Goal: Check status: Check status

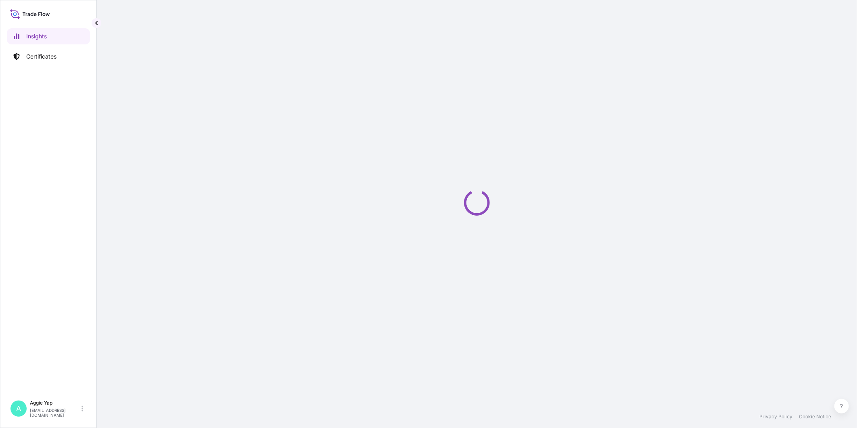
select select "2025"
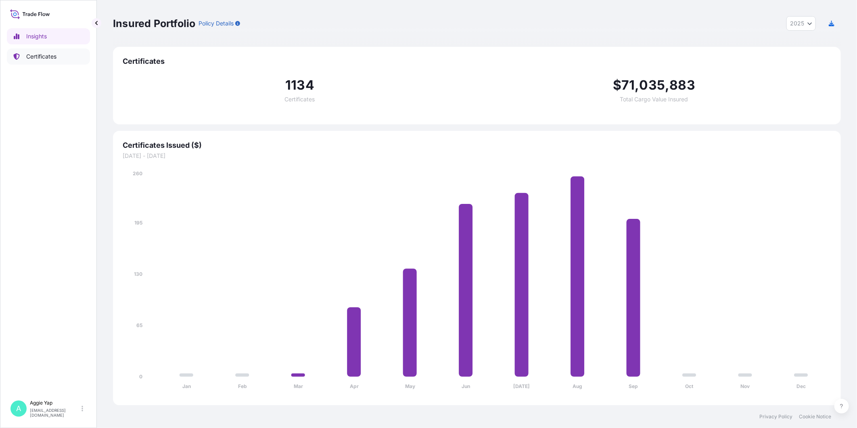
click at [42, 59] on p "Certificates" at bounding box center [41, 56] width 30 height 8
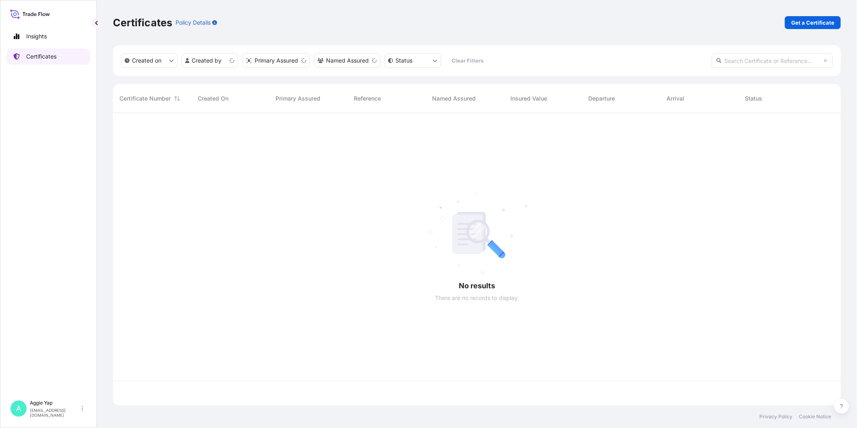
scroll to position [290, 721]
click at [779, 63] on input "text" at bounding box center [772, 60] width 121 height 15
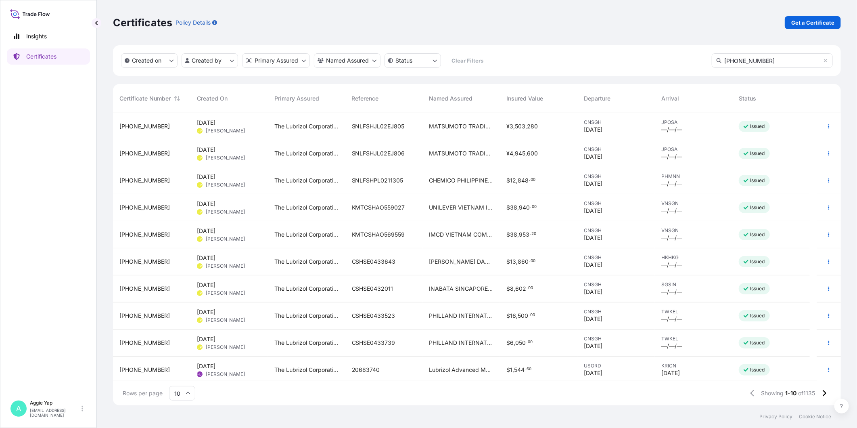
type input "[PHONE_NUMBER]"
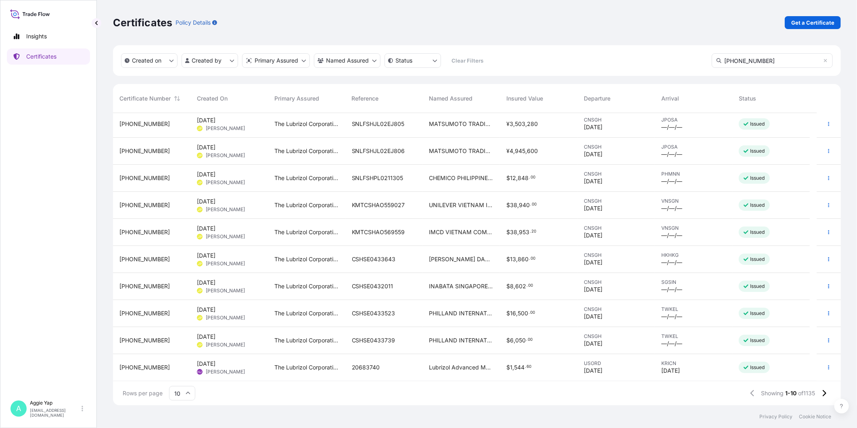
click at [186, 396] on input "10" at bounding box center [182, 393] width 26 height 15
click at [185, 375] on div "50" at bounding box center [182, 370] width 20 height 15
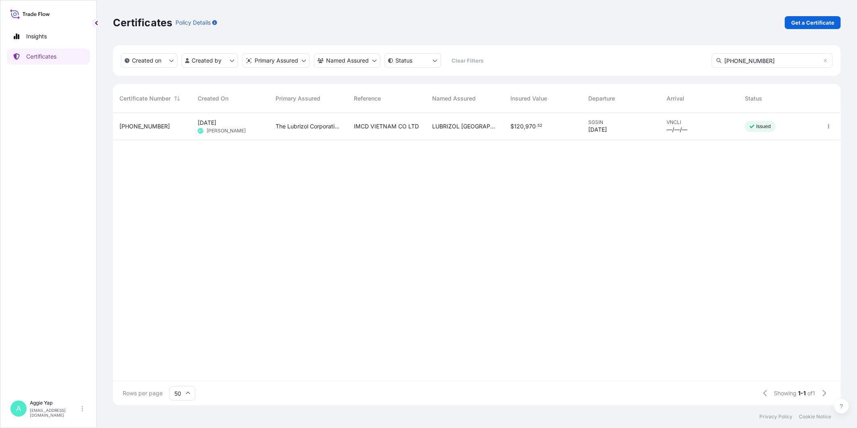
click at [287, 131] on div "The Lubrizol Corporation" at bounding box center [309, 126] width 78 height 27
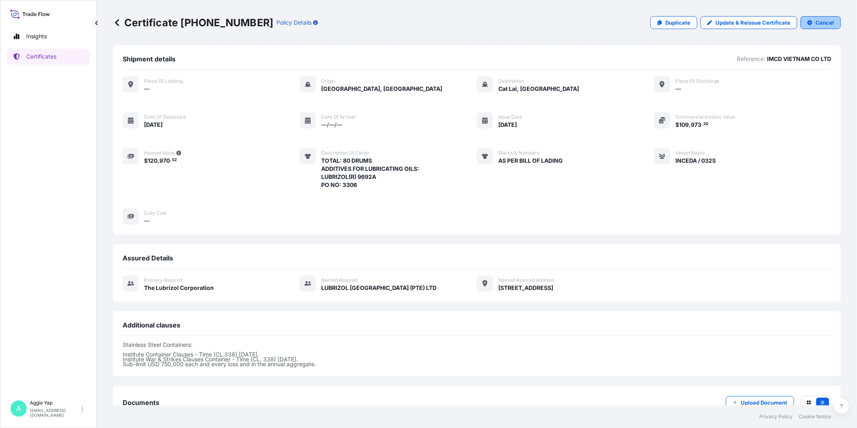
click at [815, 23] on p "Cancel" at bounding box center [824, 23] width 19 height 8
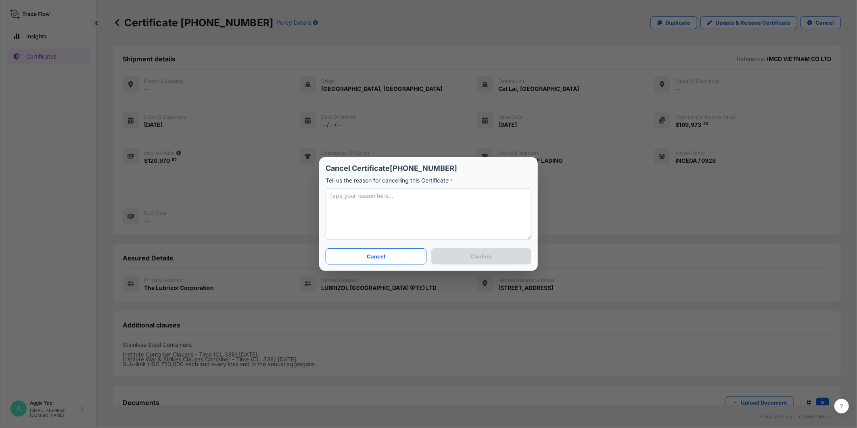
click at [437, 194] on textarea at bounding box center [429, 214] width 206 height 52
type textarea "W"
type textarea "D"
type textarea "A"
click at [331, 194] on textarea "Does not require insurance" at bounding box center [429, 214] width 206 height 52
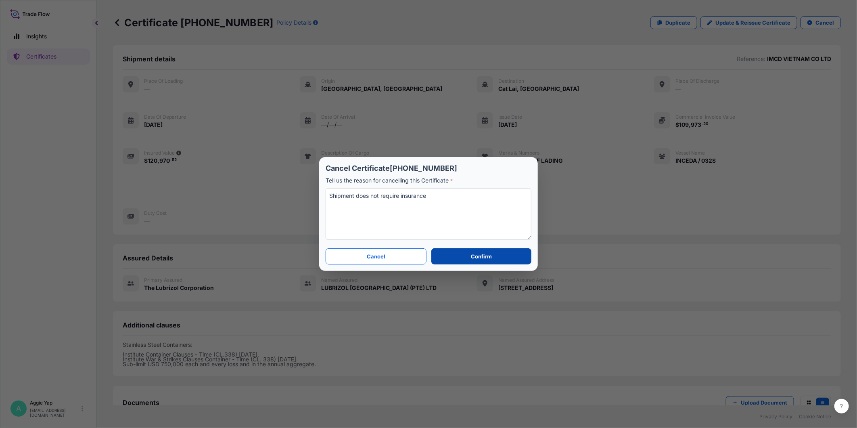
type textarea "Shipment does not require insurance"
click at [484, 255] on p "Confirm" at bounding box center [481, 256] width 21 height 8
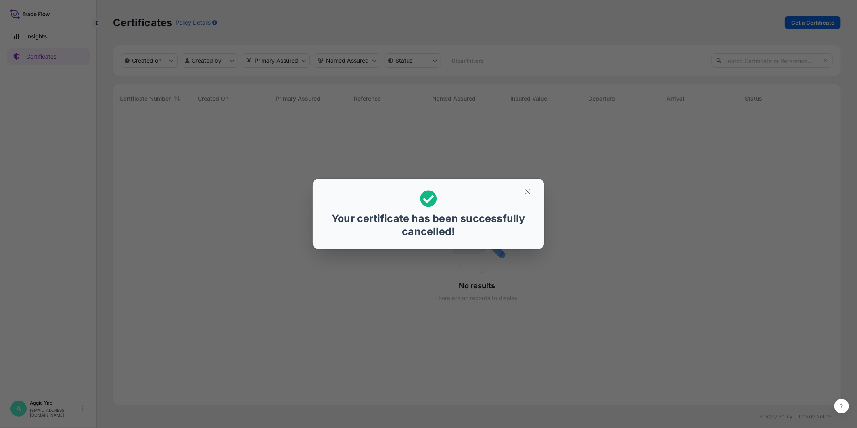
scroll to position [290, 721]
click at [529, 190] on icon "button" at bounding box center [527, 191] width 4 height 4
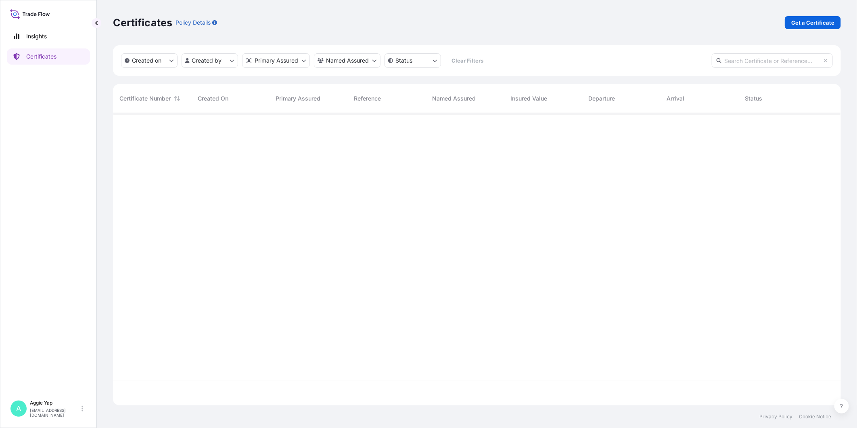
click at [769, 63] on input "text" at bounding box center [772, 60] width 121 height 15
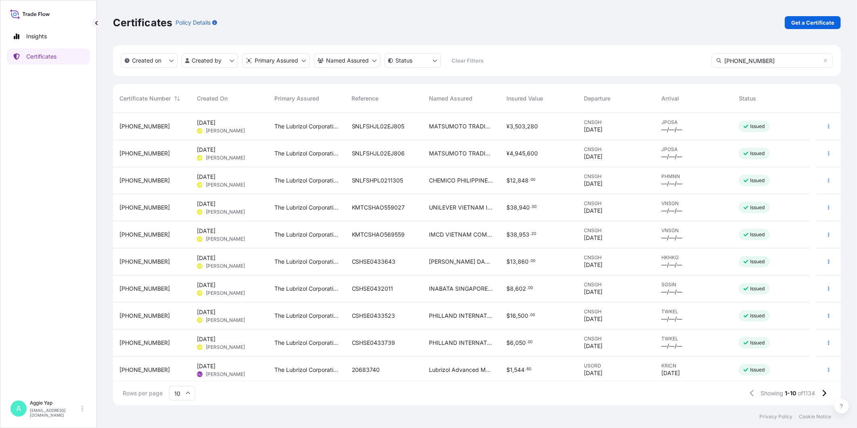
type input "[PHONE_NUMBER]"
click at [190, 396] on input "10" at bounding box center [182, 393] width 26 height 15
click at [180, 368] on div "50" at bounding box center [182, 370] width 20 height 15
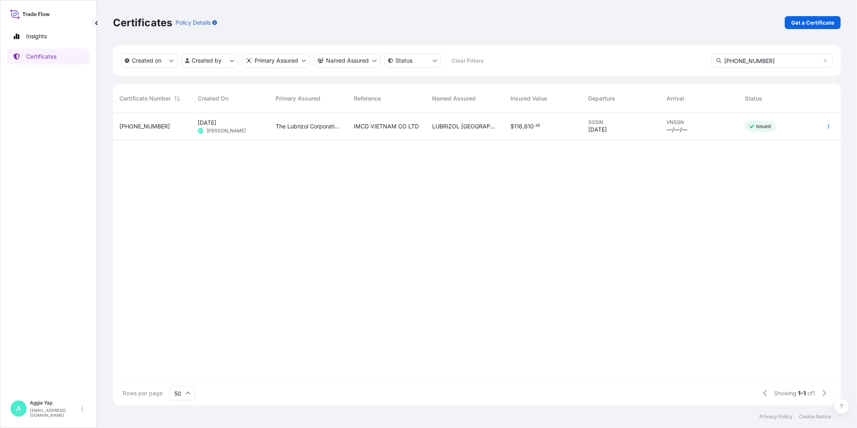
click at [323, 134] on div "The Lubrizol Corporation" at bounding box center [309, 126] width 78 height 27
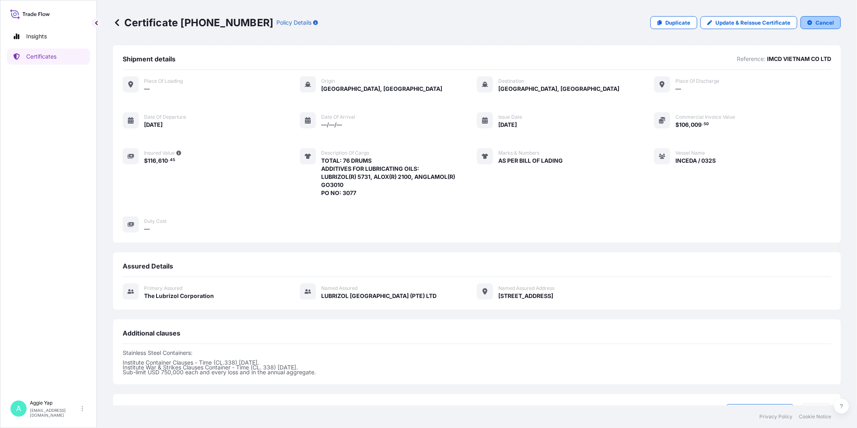
click at [822, 21] on p "Cancel" at bounding box center [824, 23] width 19 height 8
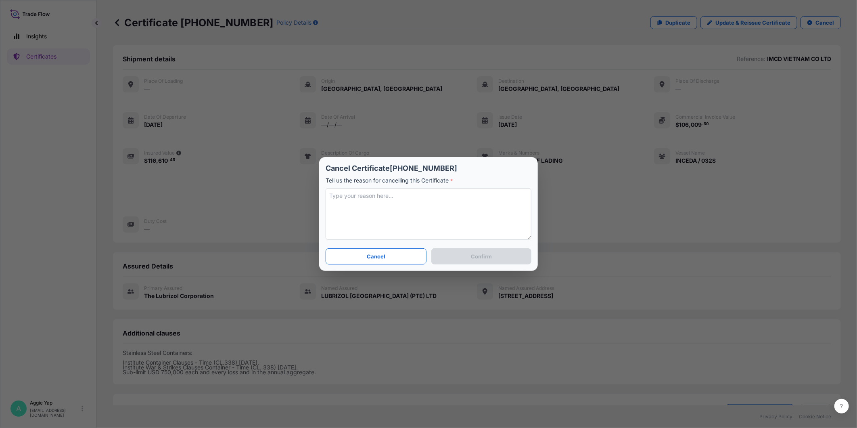
click at [391, 207] on textarea at bounding box center [429, 214] width 206 height 52
paste textarea "D"
type textarea "Does not require insurance"
click at [490, 257] on p "Confirm" at bounding box center [481, 256] width 21 height 8
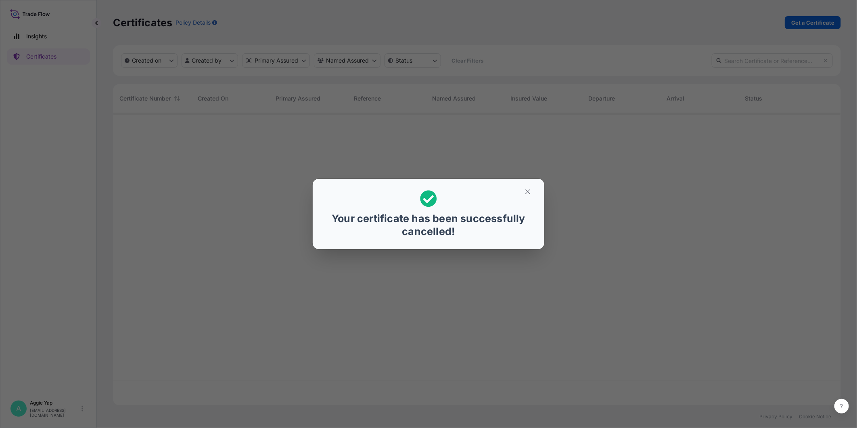
scroll to position [290, 721]
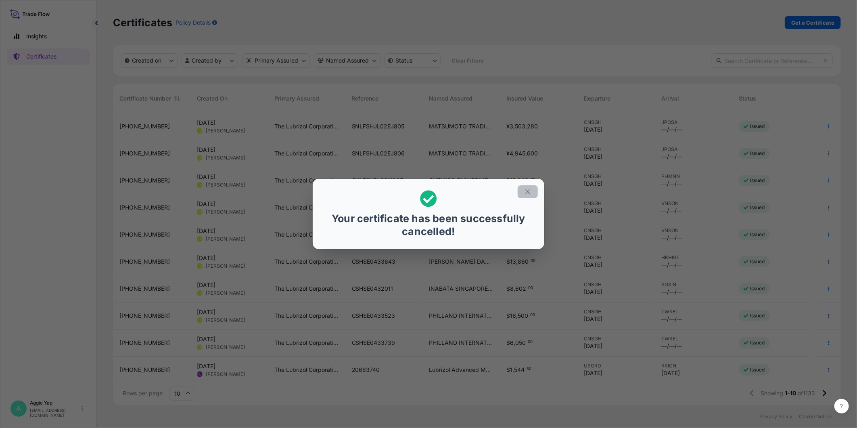
click at [529, 191] on icon "button" at bounding box center [527, 191] width 7 height 7
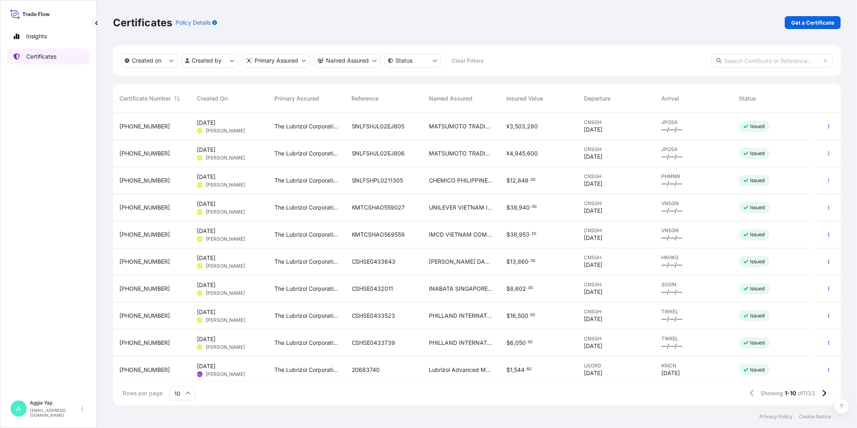
click at [67, 59] on link "Certificates" at bounding box center [48, 56] width 83 height 16
click at [59, 56] on link "Certificates" at bounding box center [48, 56] width 83 height 16
click at [57, 36] on link "Insights" at bounding box center [48, 36] width 83 height 16
select select "2025"
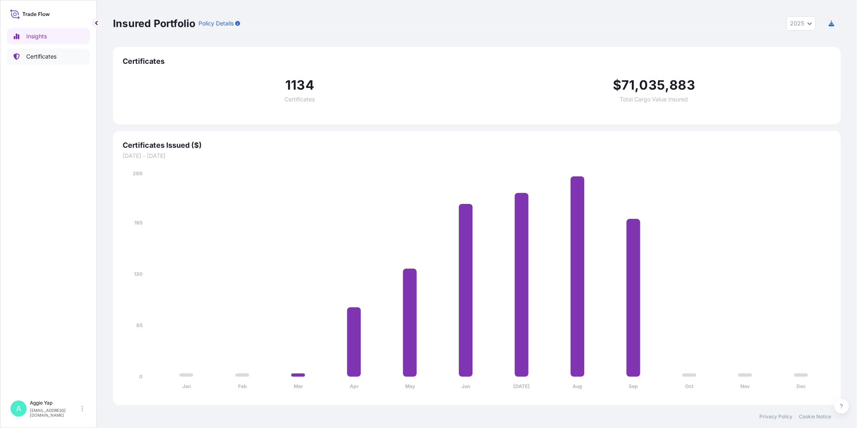
click at [62, 56] on link "Certificates" at bounding box center [48, 56] width 83 height 16
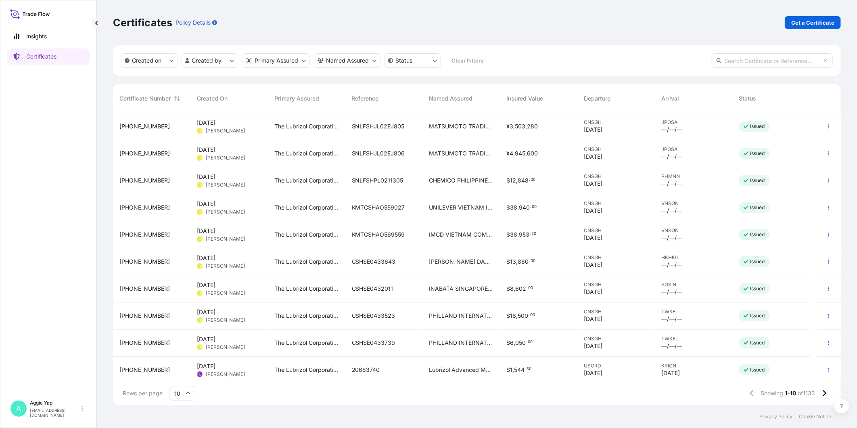
scroll to position [290, 721]
